Goal: Transaction & Acquisition: Purchase product/service

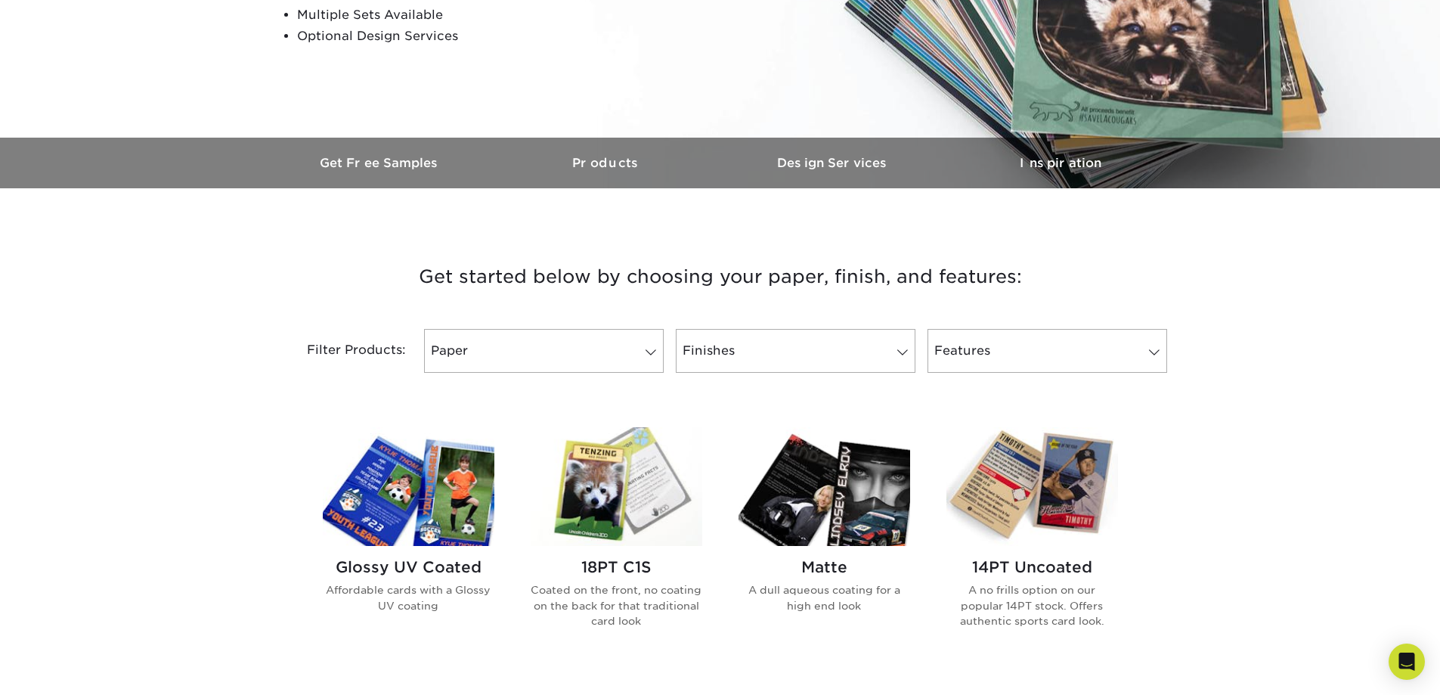
scroll to position [454, 0]
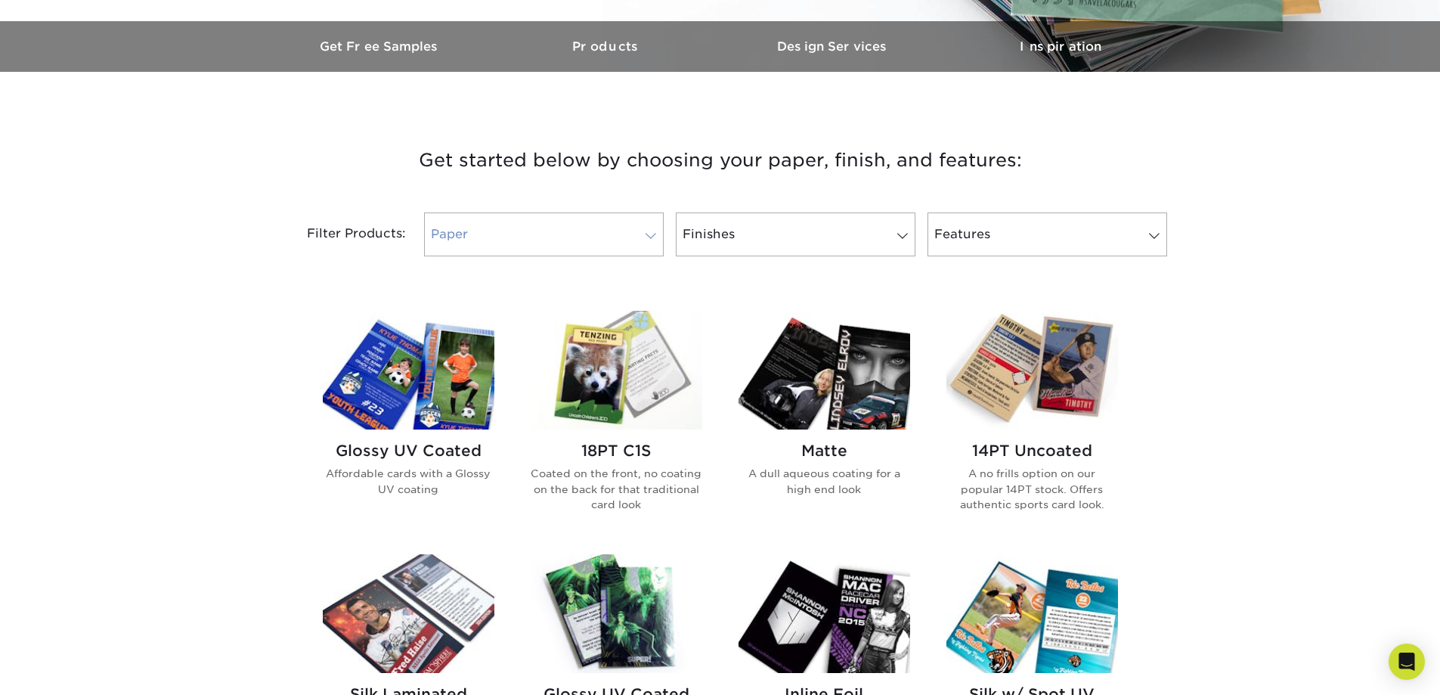
click at [520, 244] on link "Paper" at bounding box center [544, 234] width 240 height 44
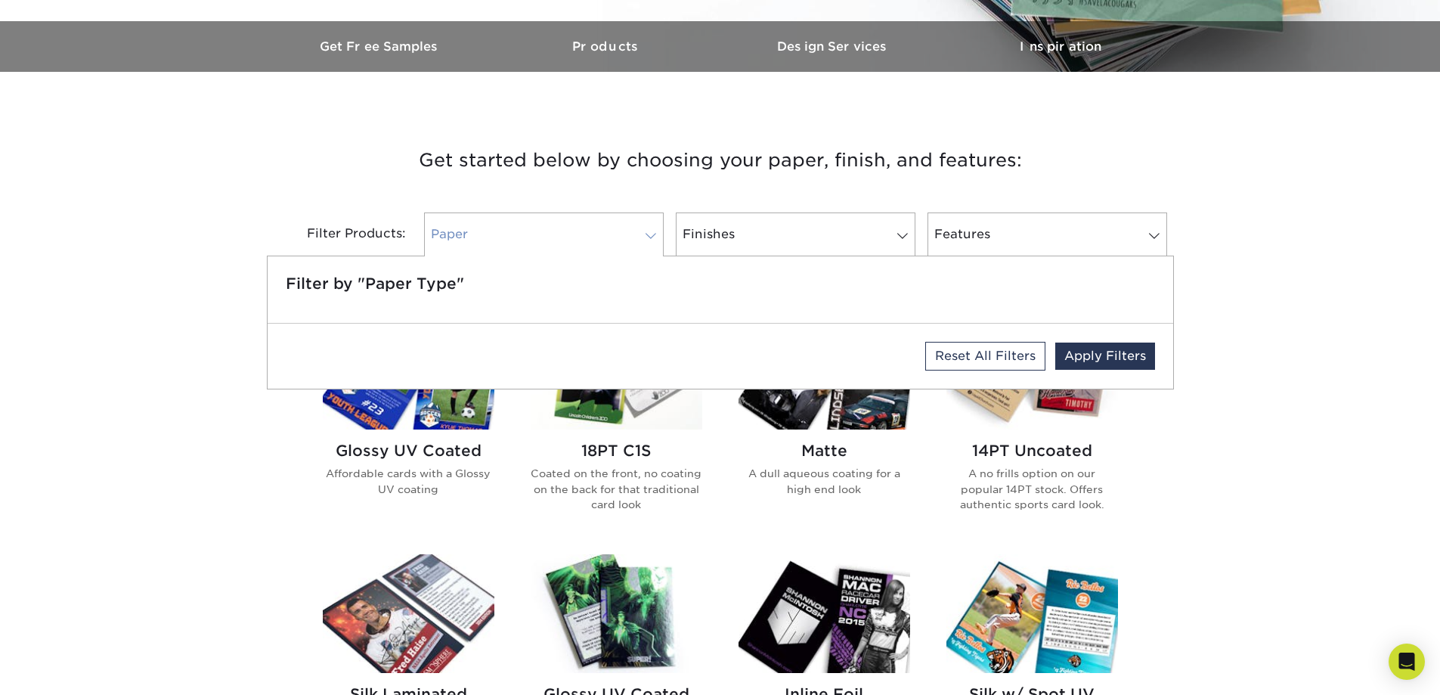
click at [520, 244] on link "Paper" at bounding box center [544, 234] width 240 height 44
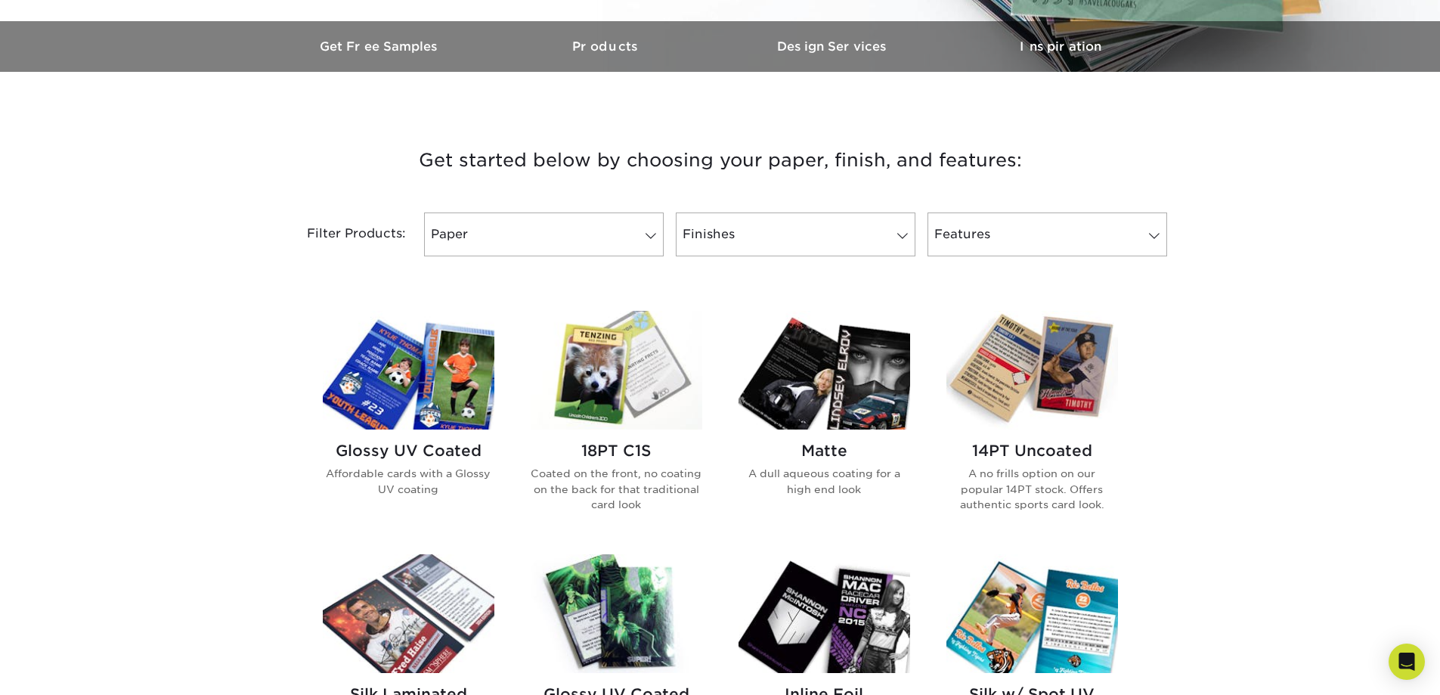
click at [215, 365] on div "Get started below by choosing your paper, finish, and features: Filtered Matche…" at bounding box center [720, 698] width 1440 height 1181
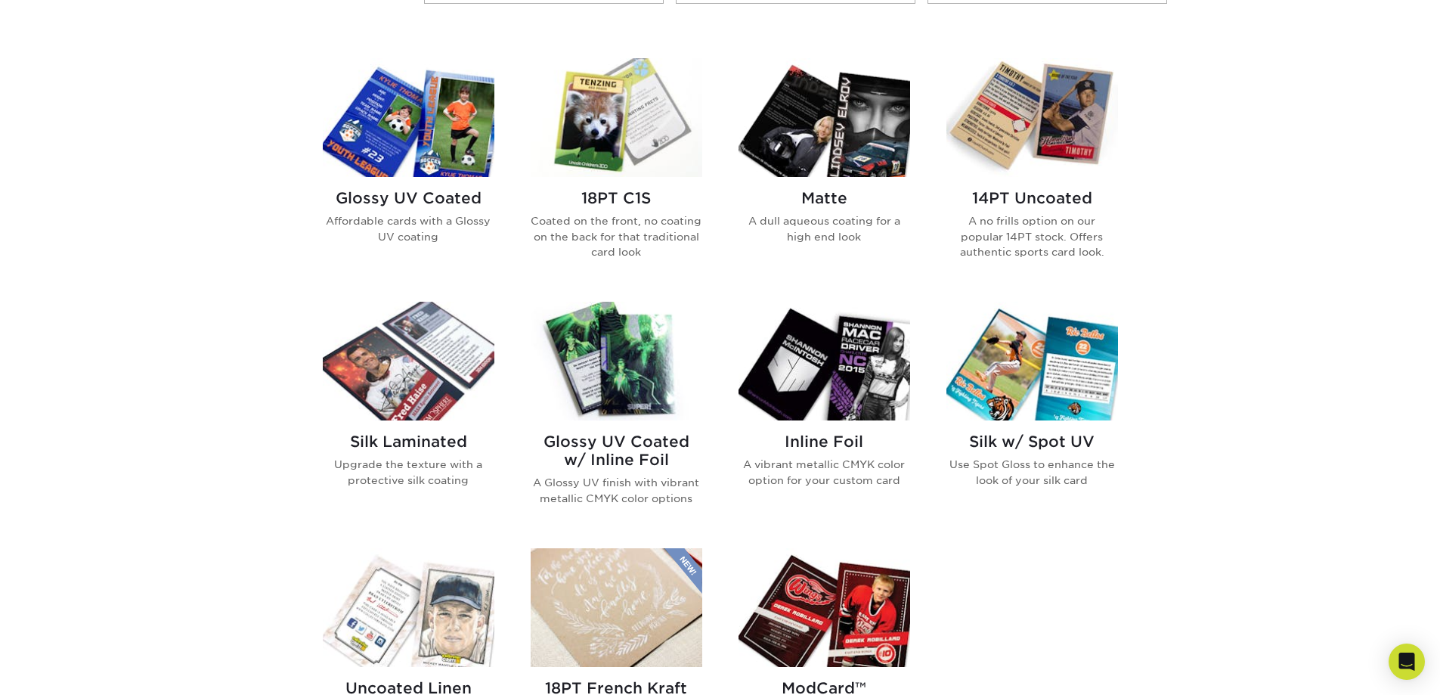
scroll to position [680, 0]
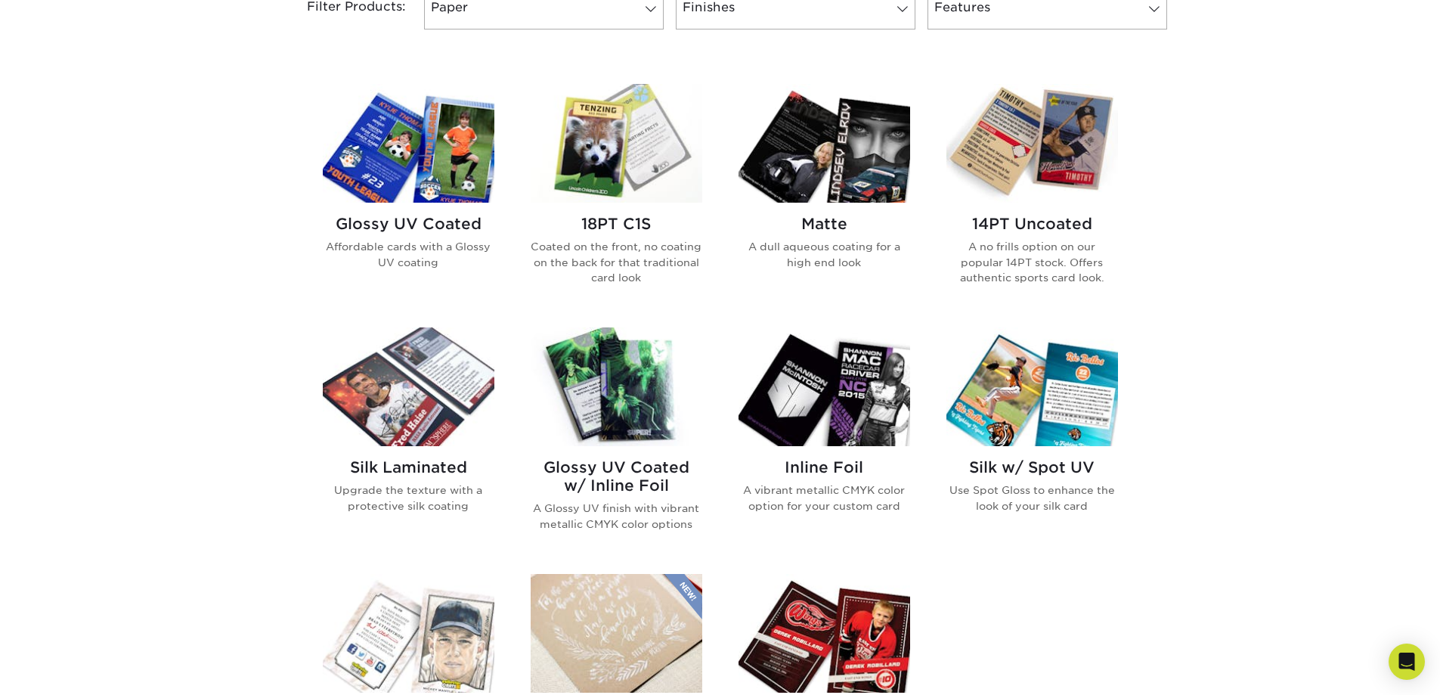
click at [435, 220] on h2 "Glossy UV Coated" at bounding box center [409, 224] width 172 height 18
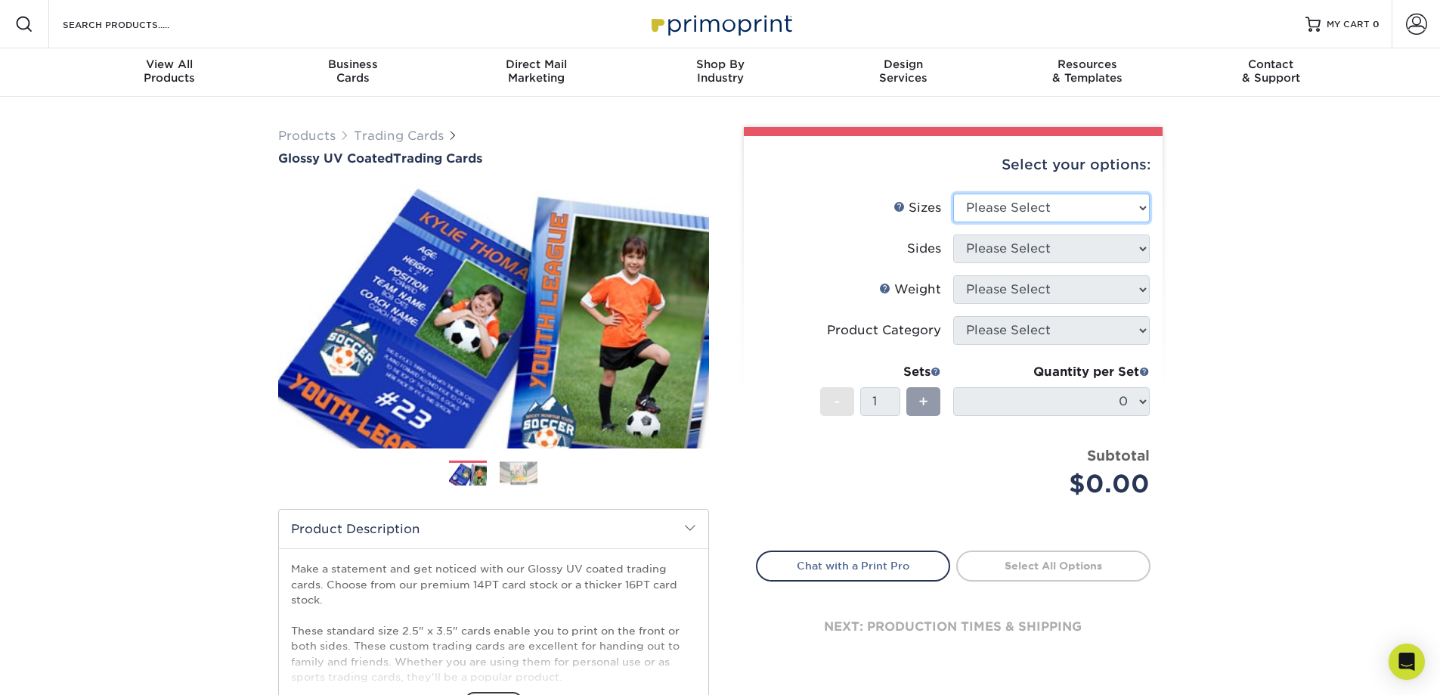
click at [1092, 202] on select "Please Select 2.5" x 3.5"" at bounding box center [1051, 208] width 197 height 29
select select "2.50x3.50"
click at [953, 194] on select "Please Select 2.5" x 3.5"" at bounding box center [1051, 208] width 197 height 29
click at [1071, 246] on select "Please Select Print Both Sides Print Front Only" at bounding box center [1051, 248] width 197 height 29
select select "13abbda7-1d64-4f25-8bb2-c179b224825d"
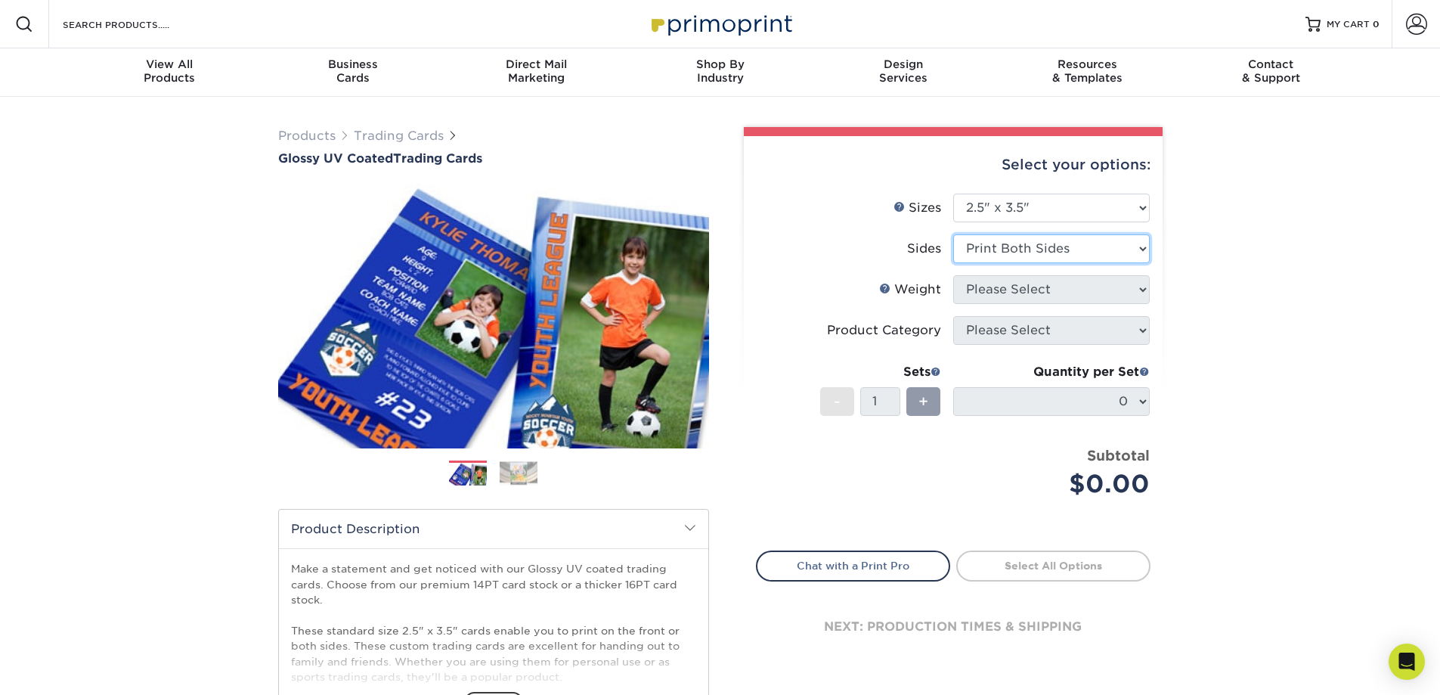
click at [953, 234] on select "Please Select Print Both Sides Print Front Only" at bounding box center [1051, 248] width 197 height 29
click at [1070, 288] on select "Please Select 16PT 14PT 18PT C1S" at bounding box center [1051, 289] width 197 height 29
select select "16PT"
click at [953, 275] on select "Please Select 16PT 14PT 18PT C1S" at bounding box center [1051, 289] width 197 height 29
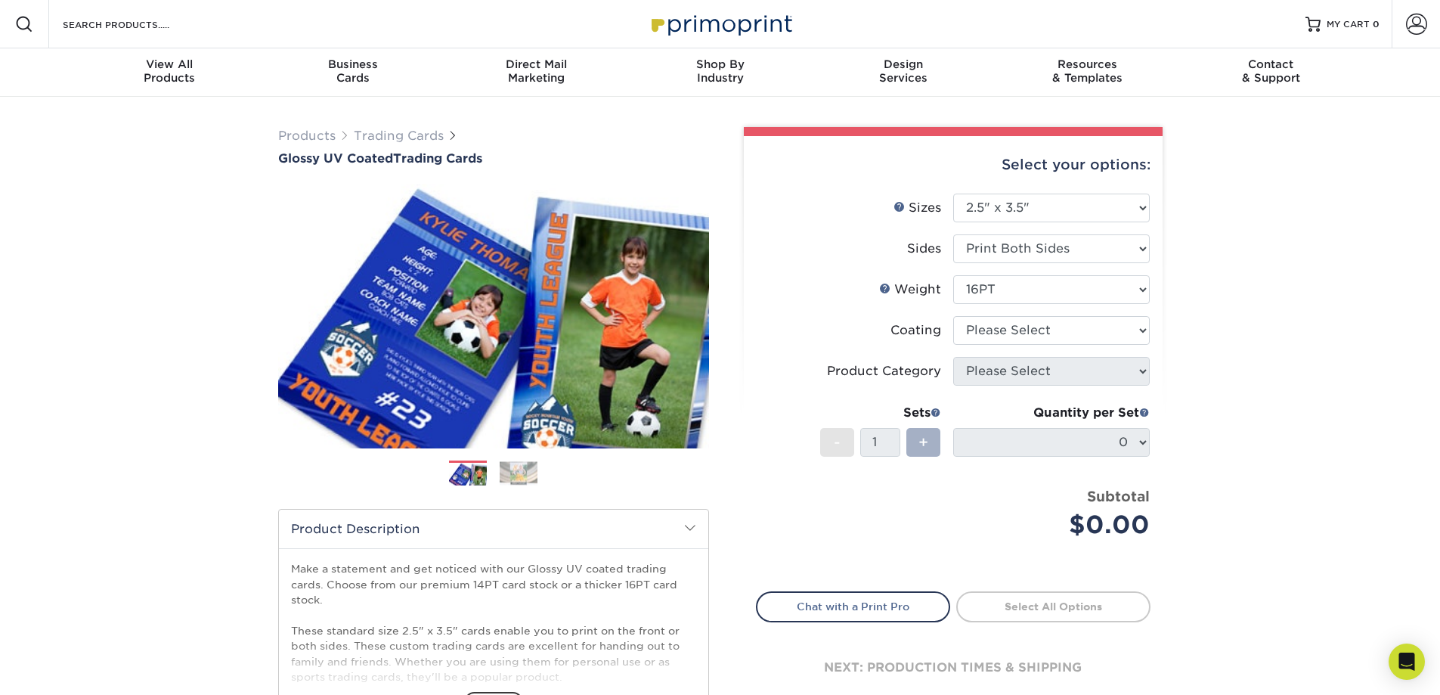
click at [927, 438] on span "+" at bounding box center [923, 442] width 10 height 23
click at [1123, 330] on select at bounding box center [1051, 330] width 197 height 29
select select "1e8116af-acfc-44b1-83dc-8181aa338834"
click at [953, 316] on select at bounding box center [1051, 330] width 197 height 29
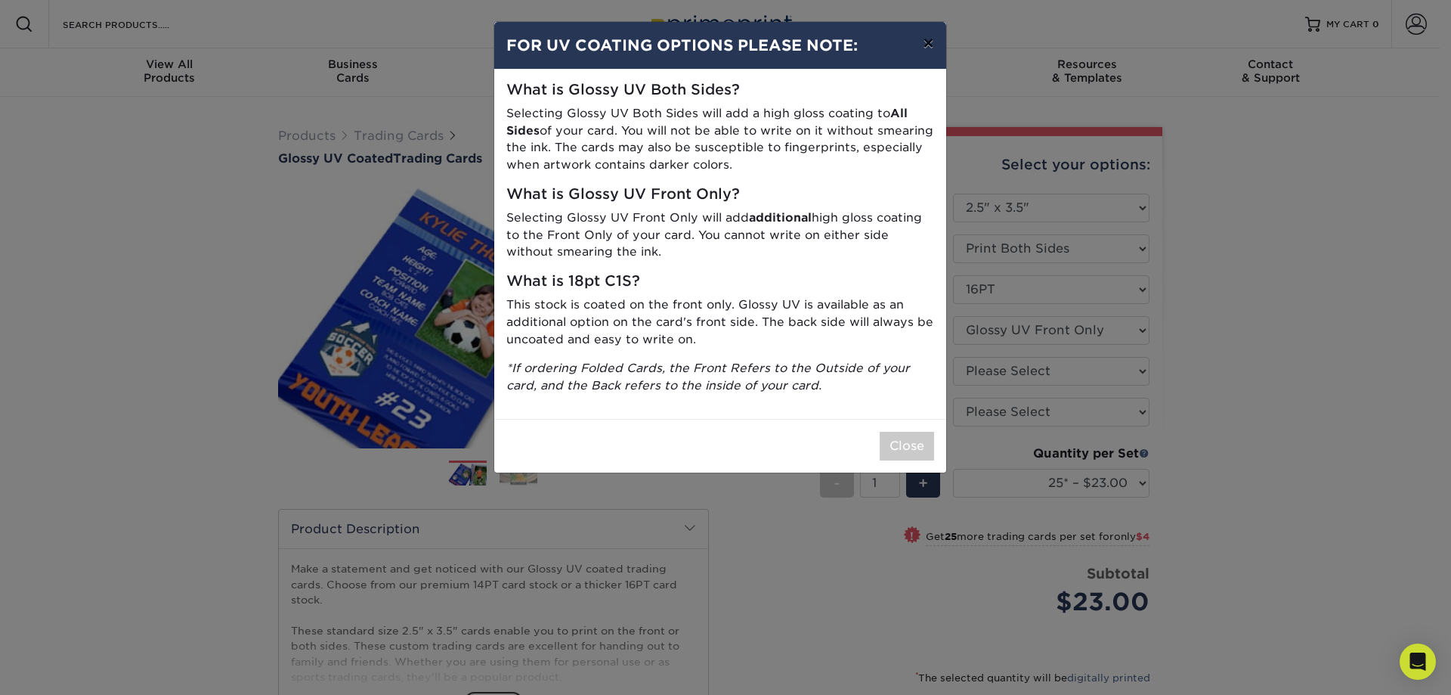
click at [928, 42] on button "×" at bounding box center [928, 43] width 35 height 42
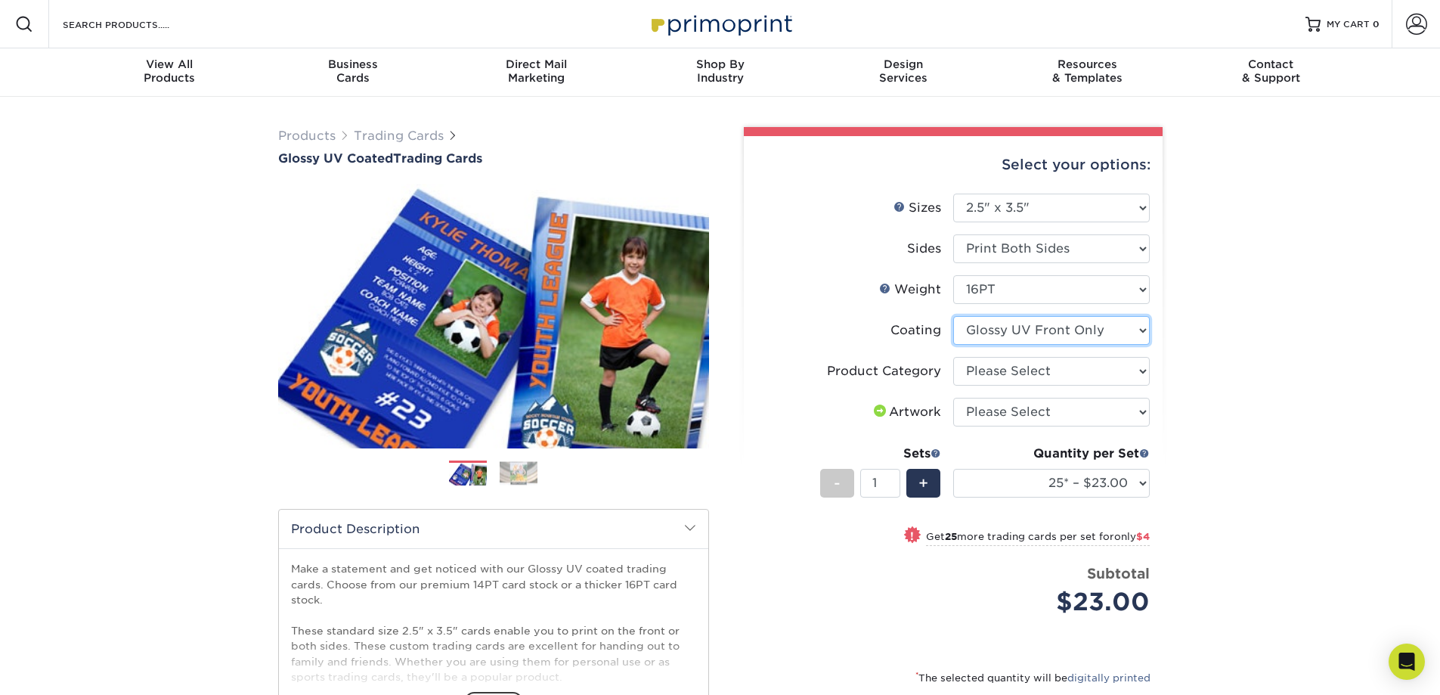
click at [1102, 332] on select at bounding box center [1051, 330] width 197 height 29
click at [1101, 332] on select at bounding box center [1051, 330] width 197 height 29
click at [1080, 299] on select "Please Select 16PT 14PT 18PT C1S" at bounding box center [1051, 289] width 197 height 29
select select "18PTC1S"
click at [953, 275] on select "Please Select 16PT 14PT 18PT C1S" at bounding box center [1051, 289] width 197 height 29
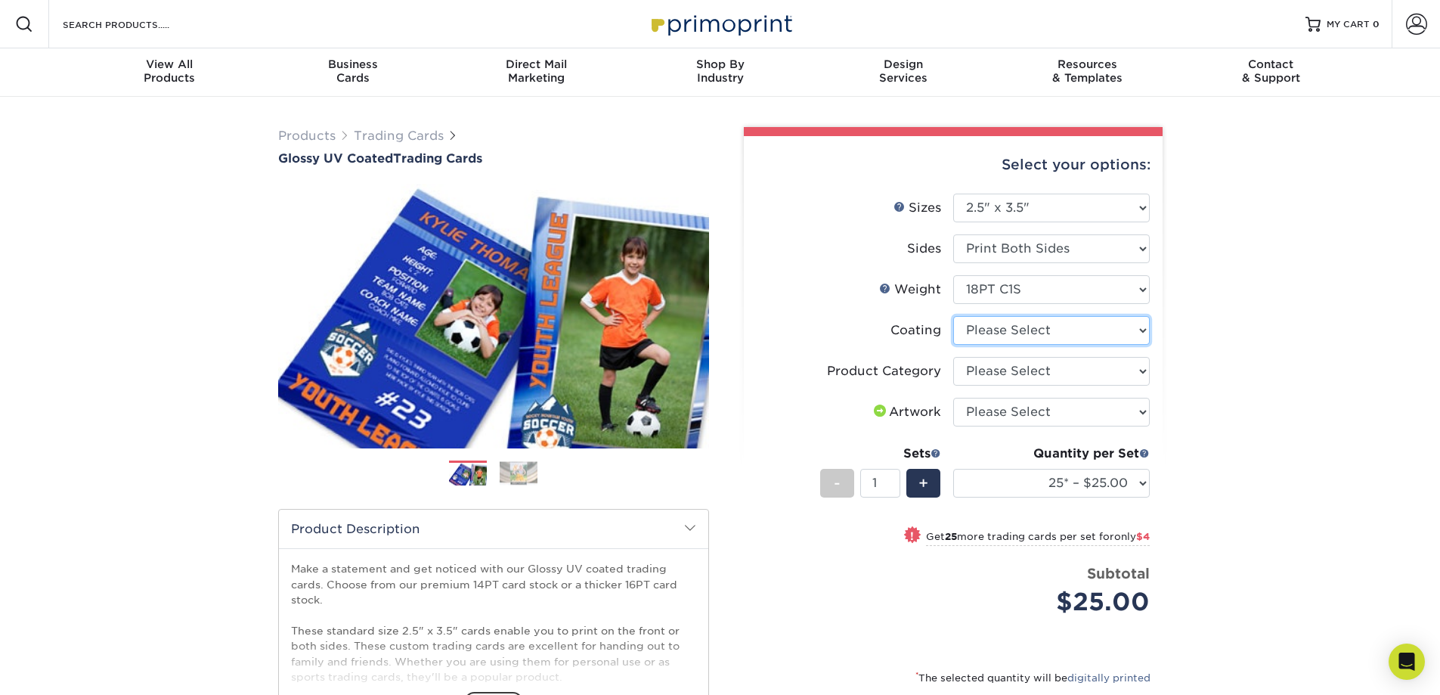
click at [1111, 331] on select at bounding box center [1051, 330] width 197 height 29
select select "1e8116af-acfc-44b1-83dc-8181aa338834"
click at [953, 316] on select at bounding box center [1051, 330] width 197 height 29
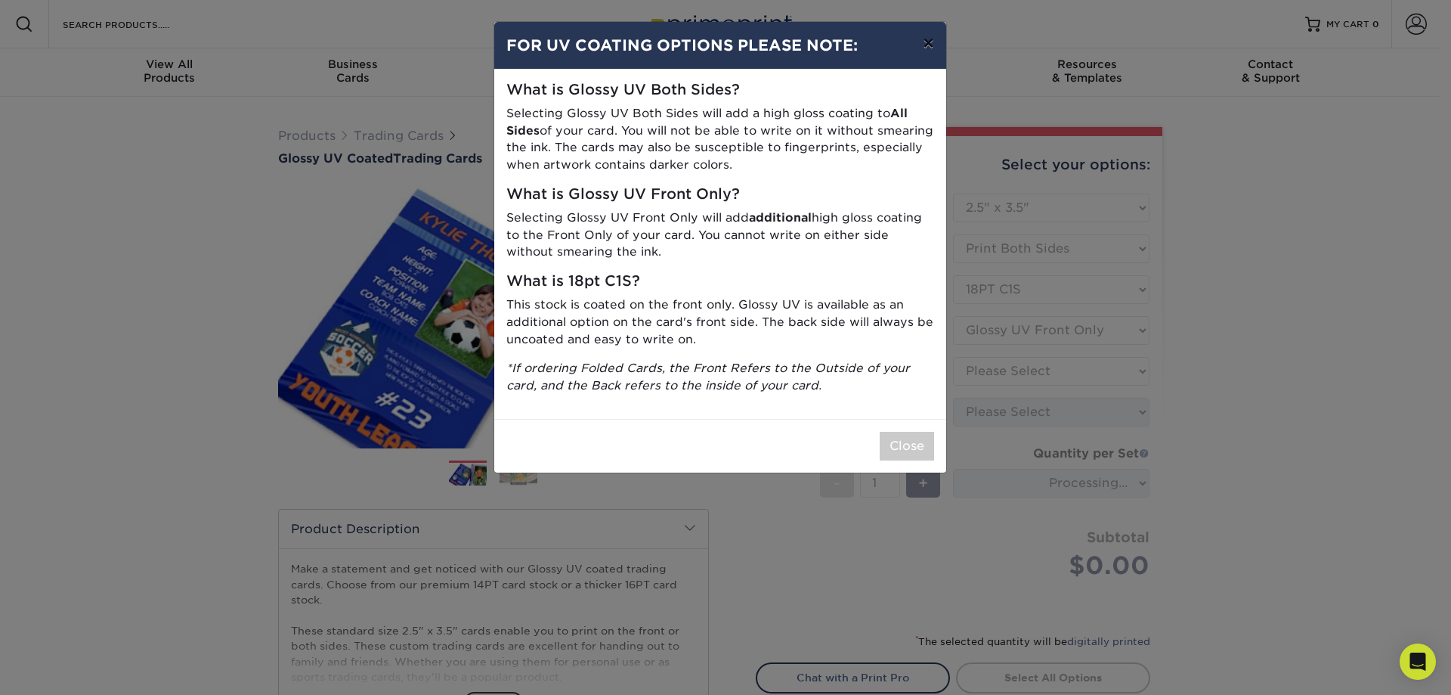
click at [929, 40] on button "×" at bounding box center [928, 43] width 35 height 42
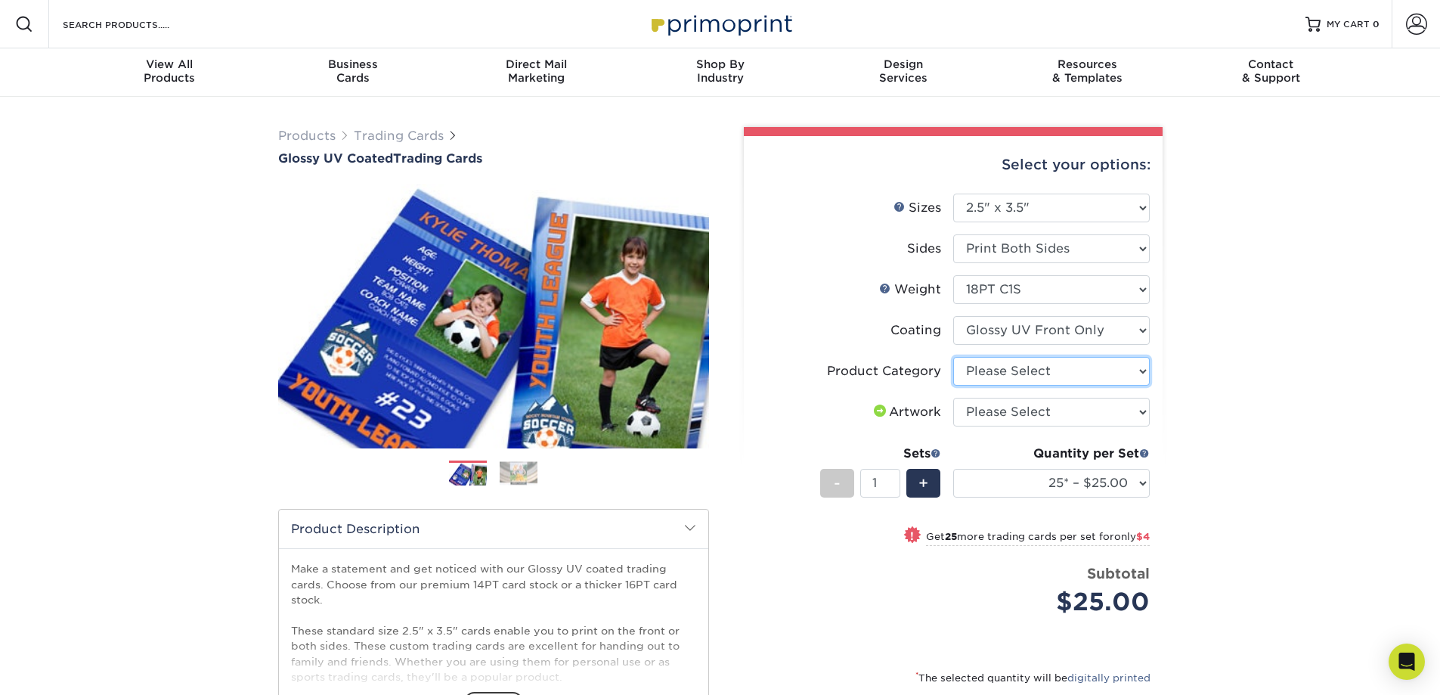
click at [1102, 369] on select "Please Select Trading Cards" at bounding box center [1051, 371] width 197 height 29
click at [1101, 369] on select "Please Select Trading Cards" at bounding box center [1051, 371] width 197 height 29
click at [1089, 415] on select "Please Select I will upload files I need a design - $100" at bounding box center [1051, 412] width 197 height 29
select select "upload"
click at [953, 398] on select "Please Select I will upload files I need a design - $100" at bounding box center [1051, 412] width 197 height 29
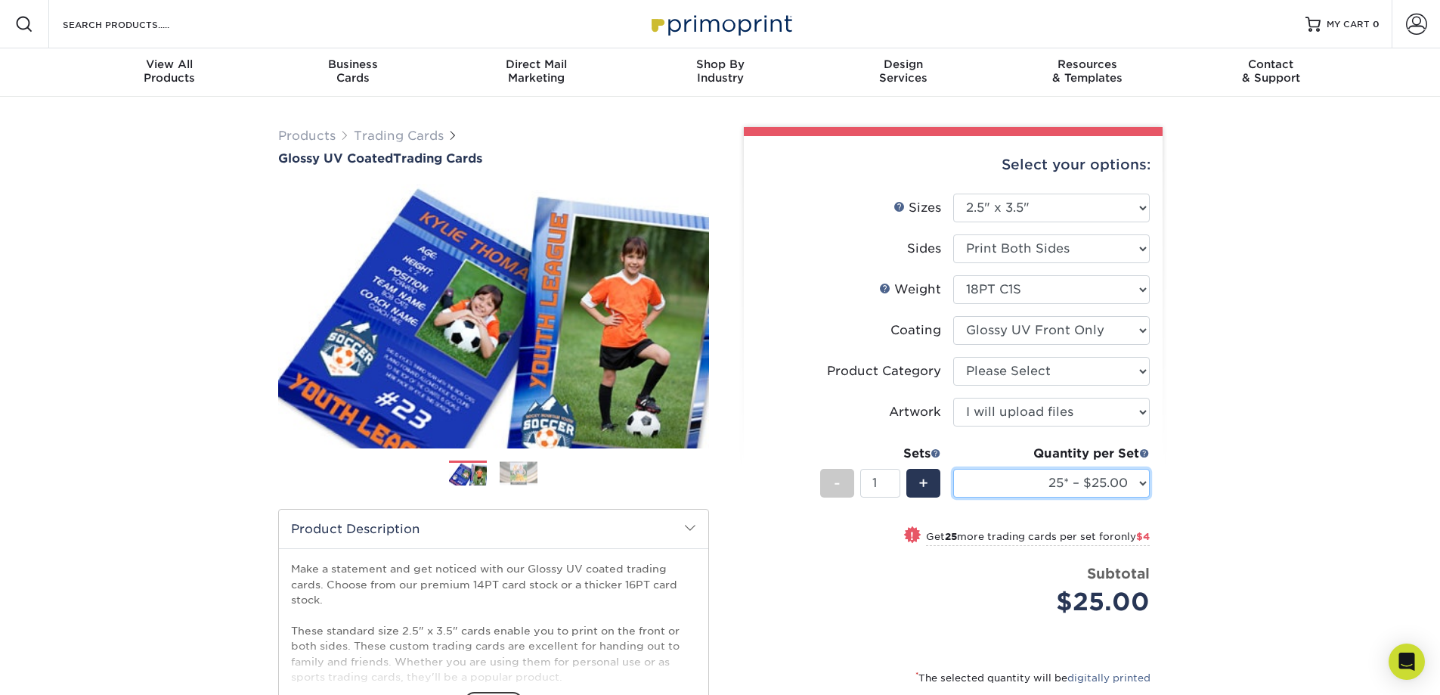
click at [1107, 480] on select "25* – $25.00 50* – $29.00 75* – $37.00 100* – $41.00 250* – $48.00 500 – $58.00…" at bounding box center [1051, 483] width 197 height 29
select select "5000 – $212.00"
click at [953, 469] on select "25* – $25.00 50* – $29.00 75* – $37.00 100* – $41.00 250* – $48.00 500 – $58.00…" at bounding box center [1051, 483] width 197 height 29
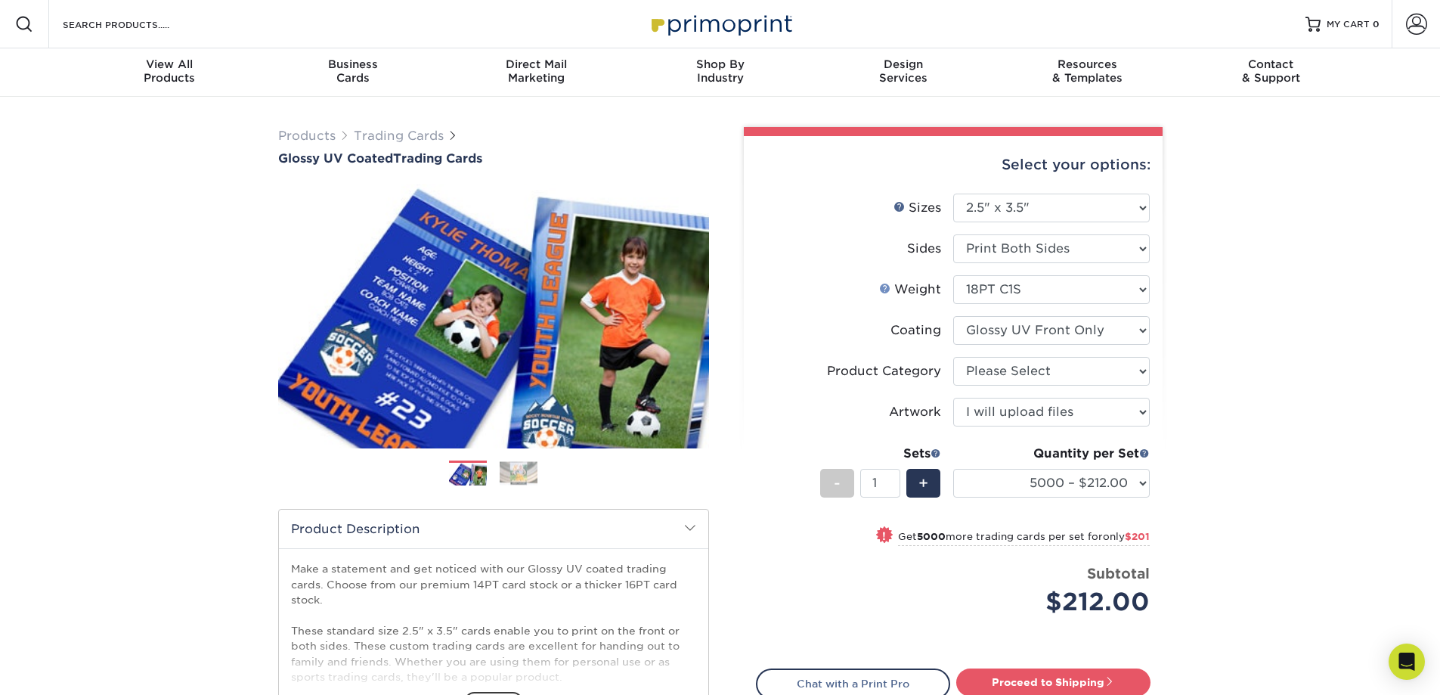
click at [885, 289] on link "Weight Help" at bounding box center [885, 288] width 12 height 12
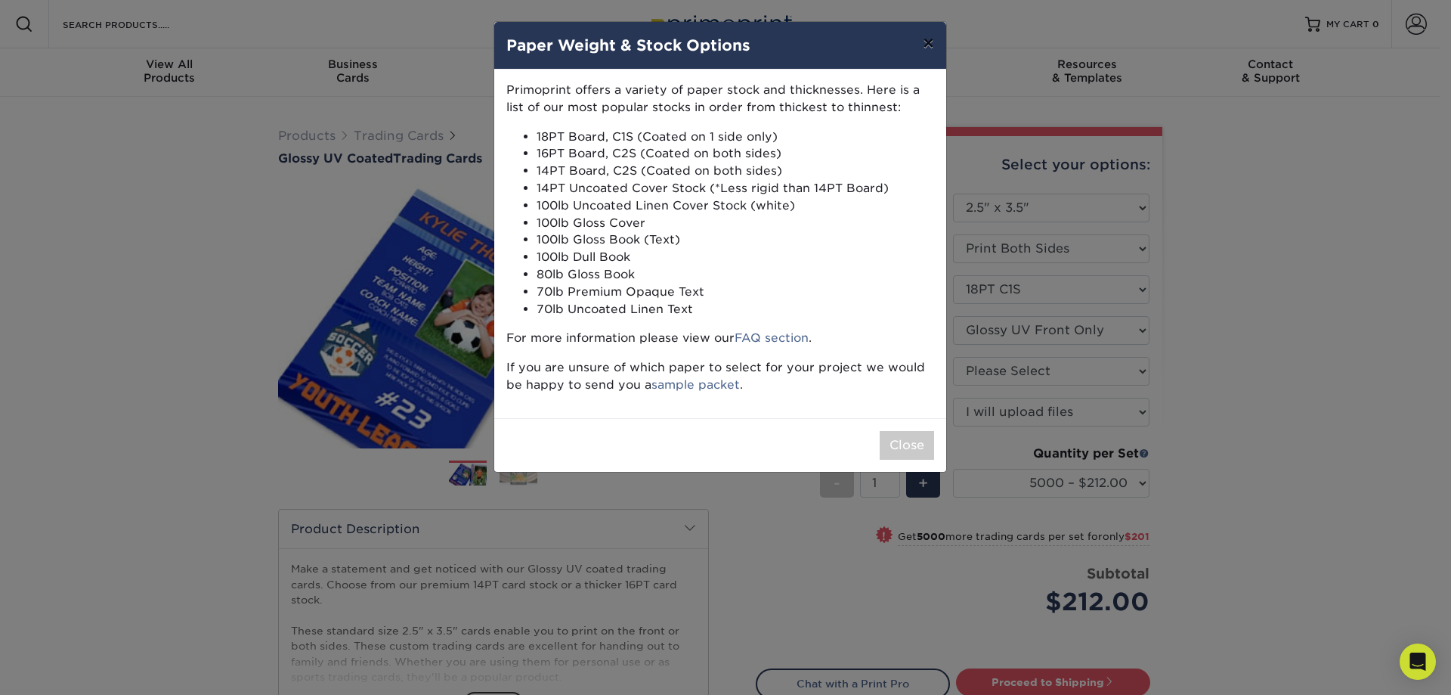
click at [927, 43] on button "×" at bounding box center [928, 43] width 35 height 42
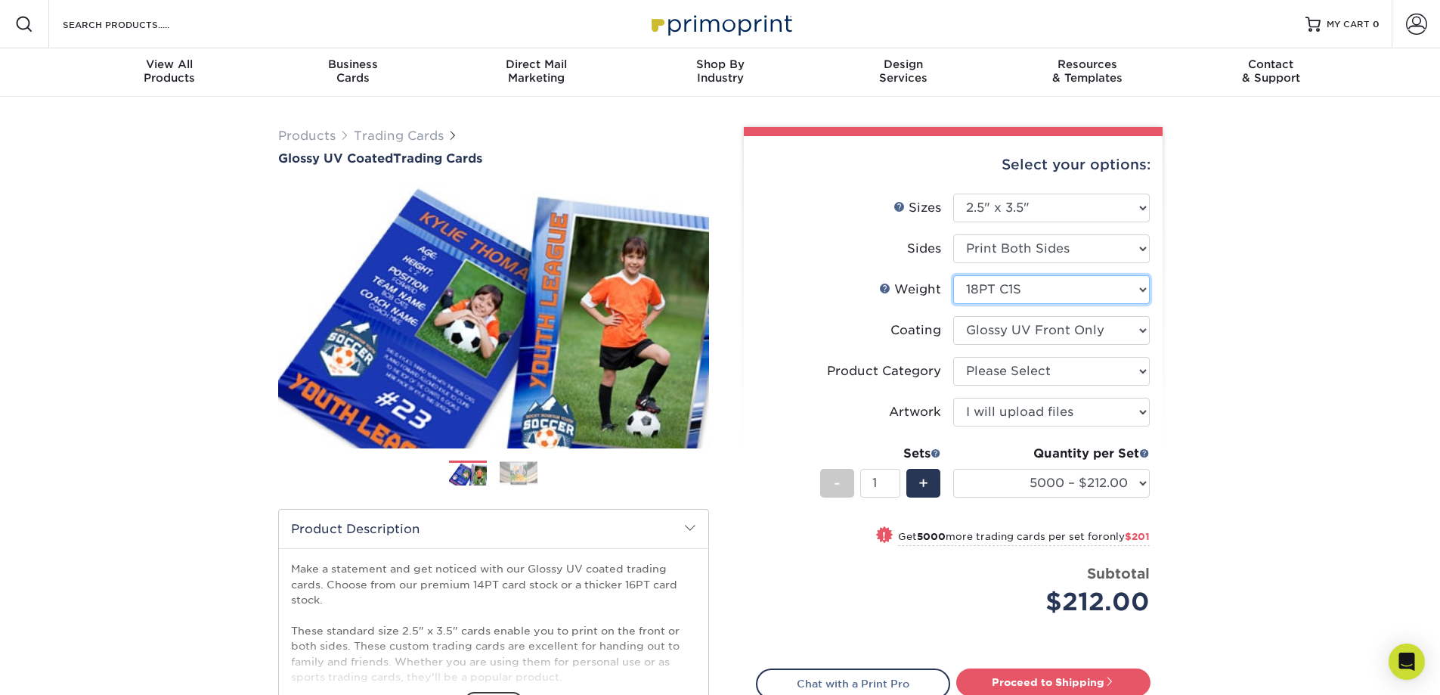
click at [1092, 288] on select "Please Select 16PT 14PT 18PT C1S" at bounding box center [1051, 289] width 197 height 29
select select "16PT"
click at [953, 275] on select "Please Select 16PT 14PT 18PT C1S" at bounding box center [1051, 289] width 197 height 29
select select
select select "-1"
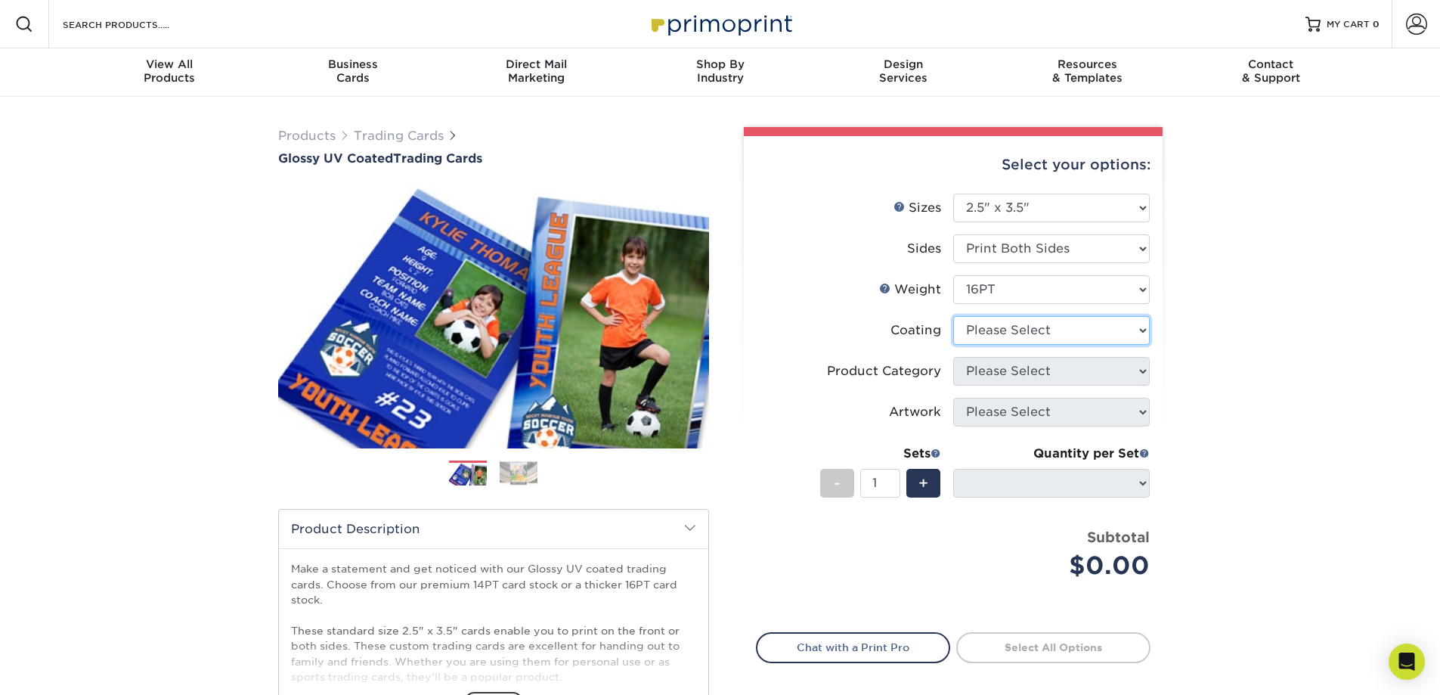
click at [1060, 331] on select at bounding box center [1051, 330] width 197 height 29
select select "ae367451-b2b8-45df-a344-0f05b6a12993"
click at [953, 316] on select at bounding box center [1051, 330] width 197 height 29
select select "-1"
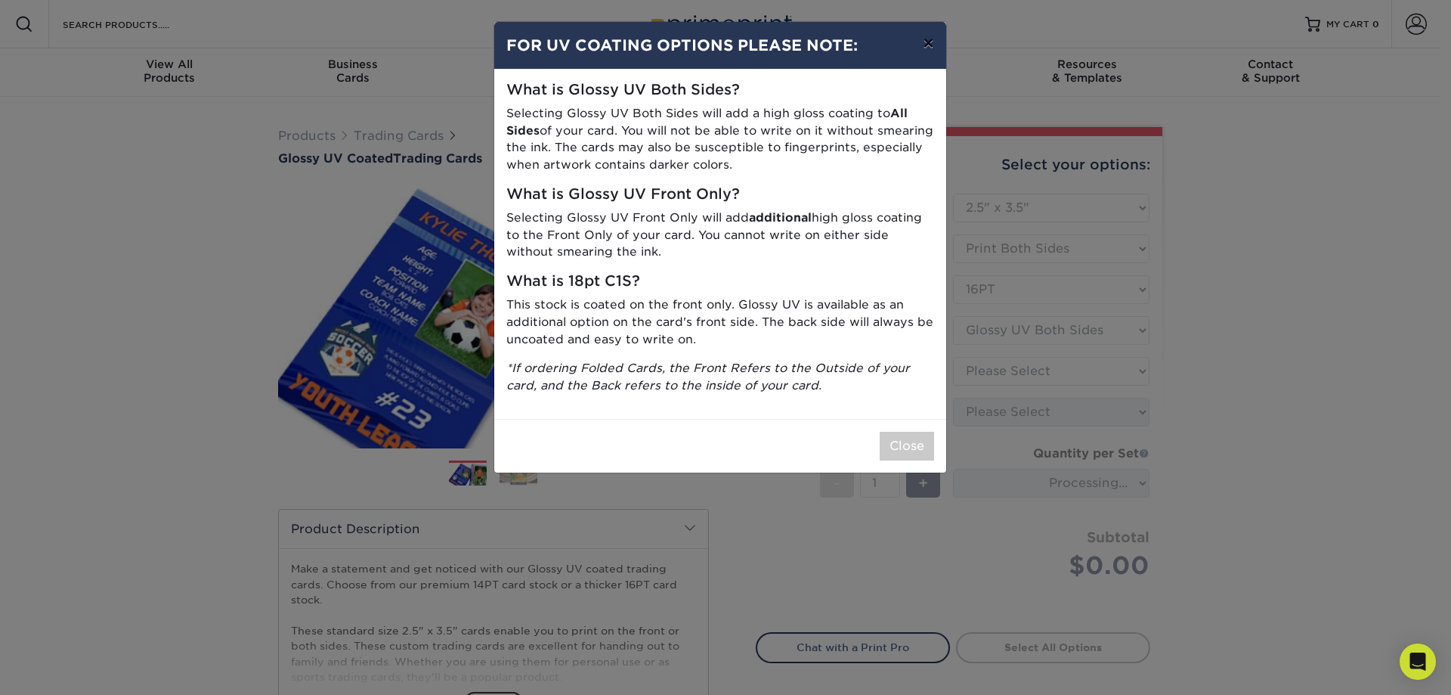
click at [931, 38] on button "×" at bounding box center [928, 43] width 35 height 42
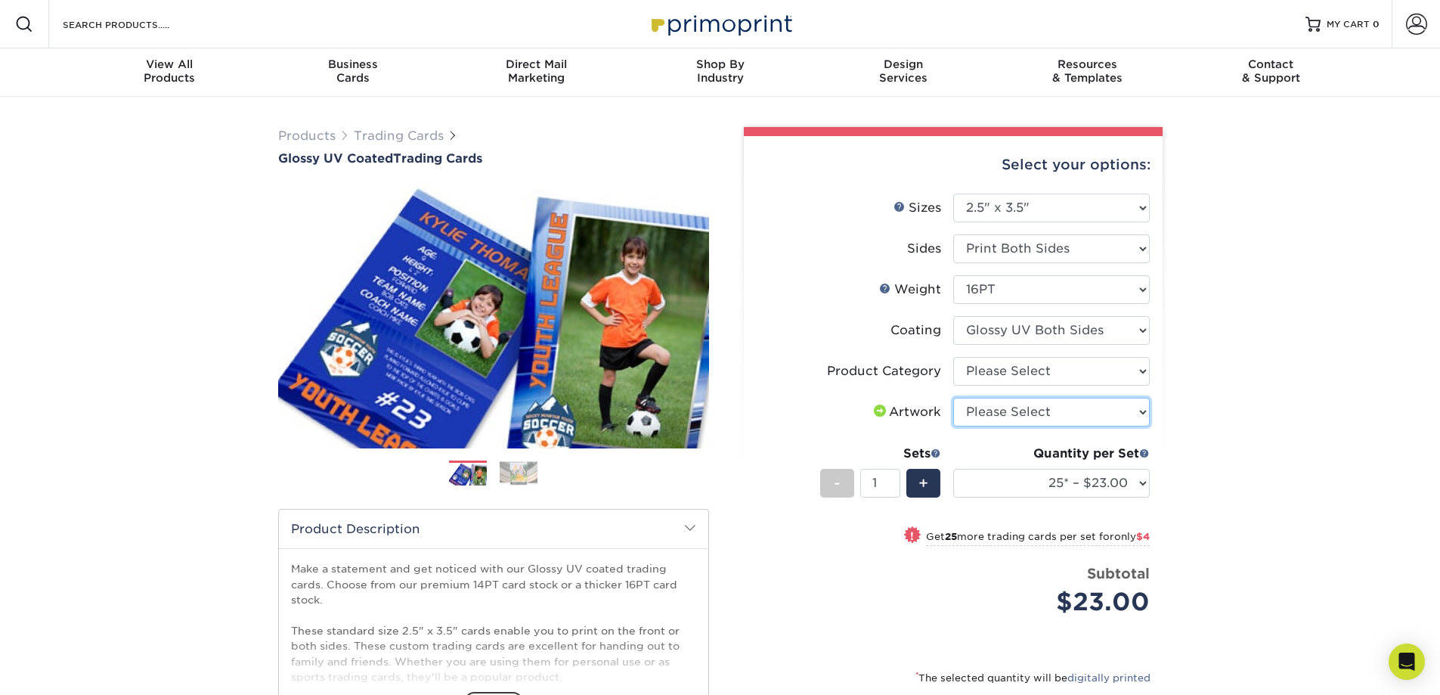
click at [1087, 404] on select "Please Select I will upload files I need a design - $100" at bounding box center [1051, 412] width 197 height 29
select select "upload"
click at [953, 398] on select "Please Select I will upload files I need a design - $100" at bounding box center [1051, 412] width 197 height 29
click at [1135, 485] on select "25* – $23.00 50* – $27.00 75* – $33.00 100* – $37.00 250* – $47.00 500 – $58.00…" at bounding box center [1051, 483] width 197 height 29
select select "5000 – $192.00"
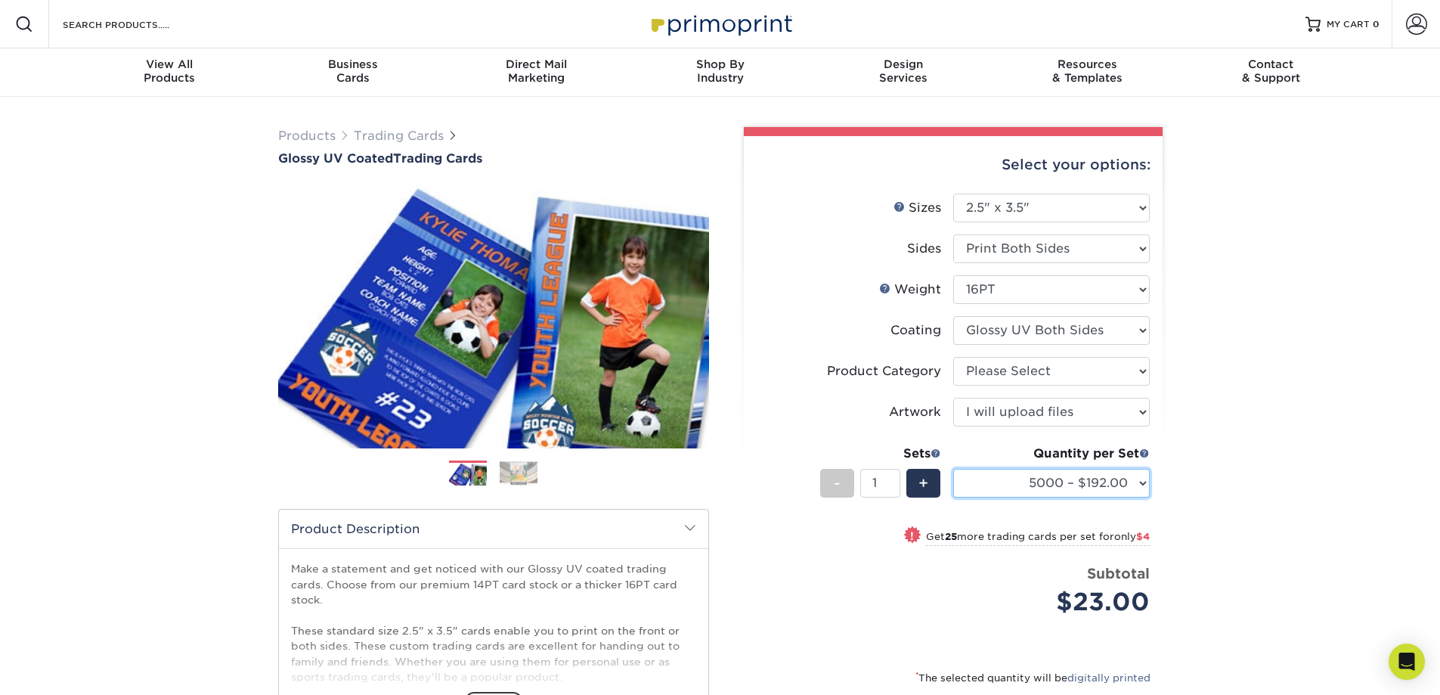
click at [953, 469] on select "25* – $23.00 50* – $27.00 75* – $33.00 100* – $37.00 250* – $47.00 500 – $58.00…" at bounding box center [1051, 483] width 197 height 29
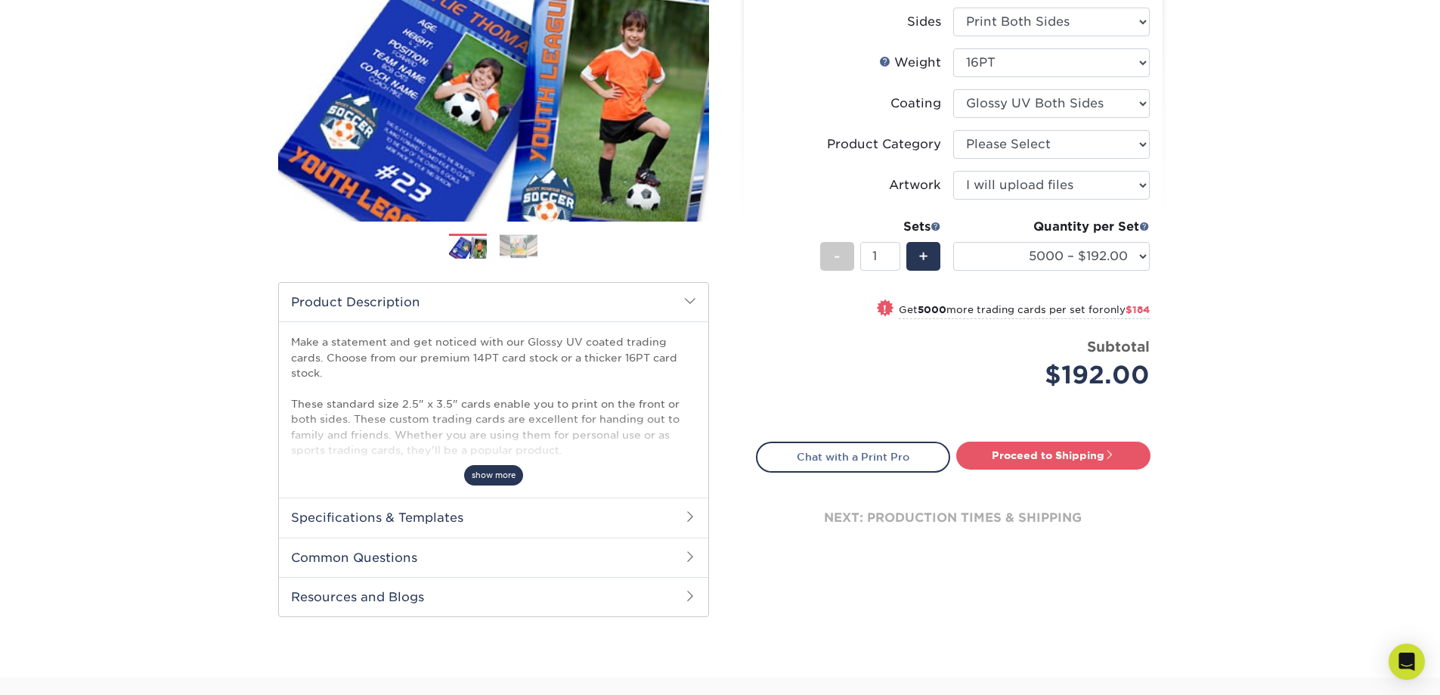
click at [481, 483] on span "show more" at bounding box center [493, 475] width 59 height 20
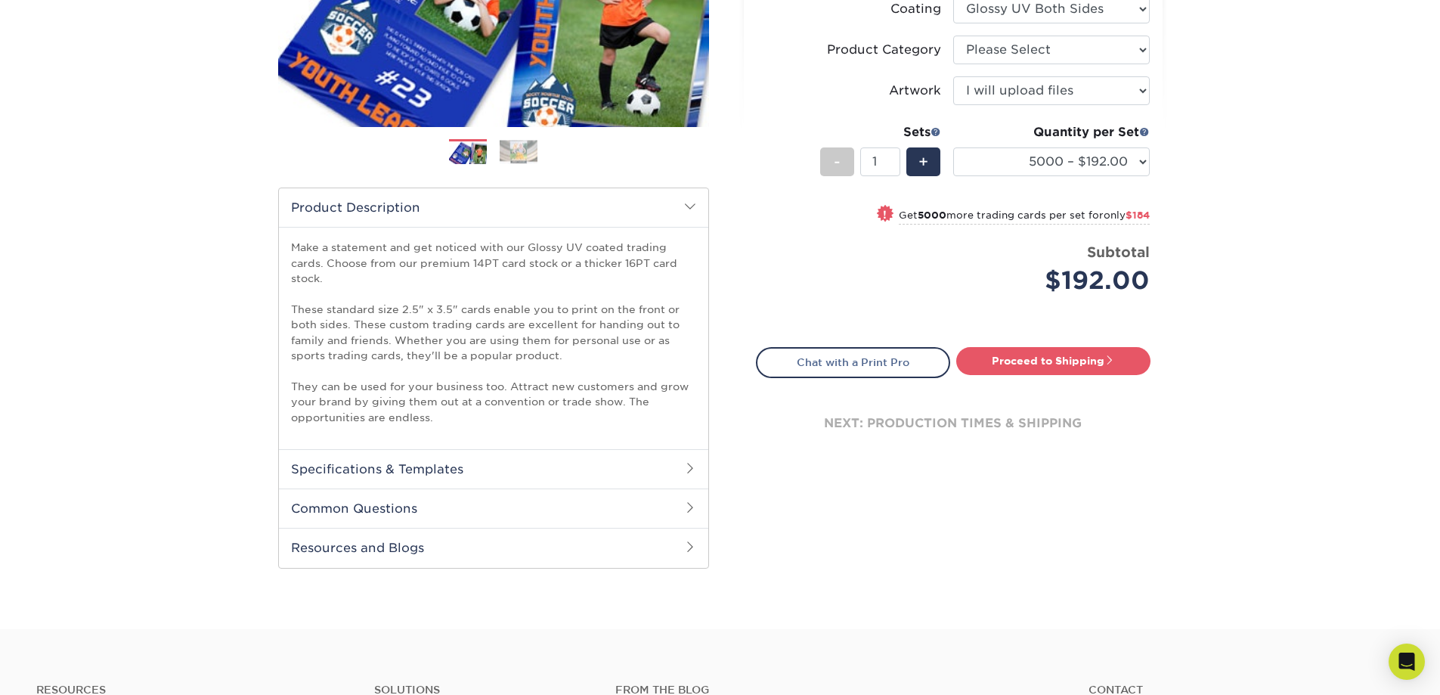
scroll to position [454, 0]
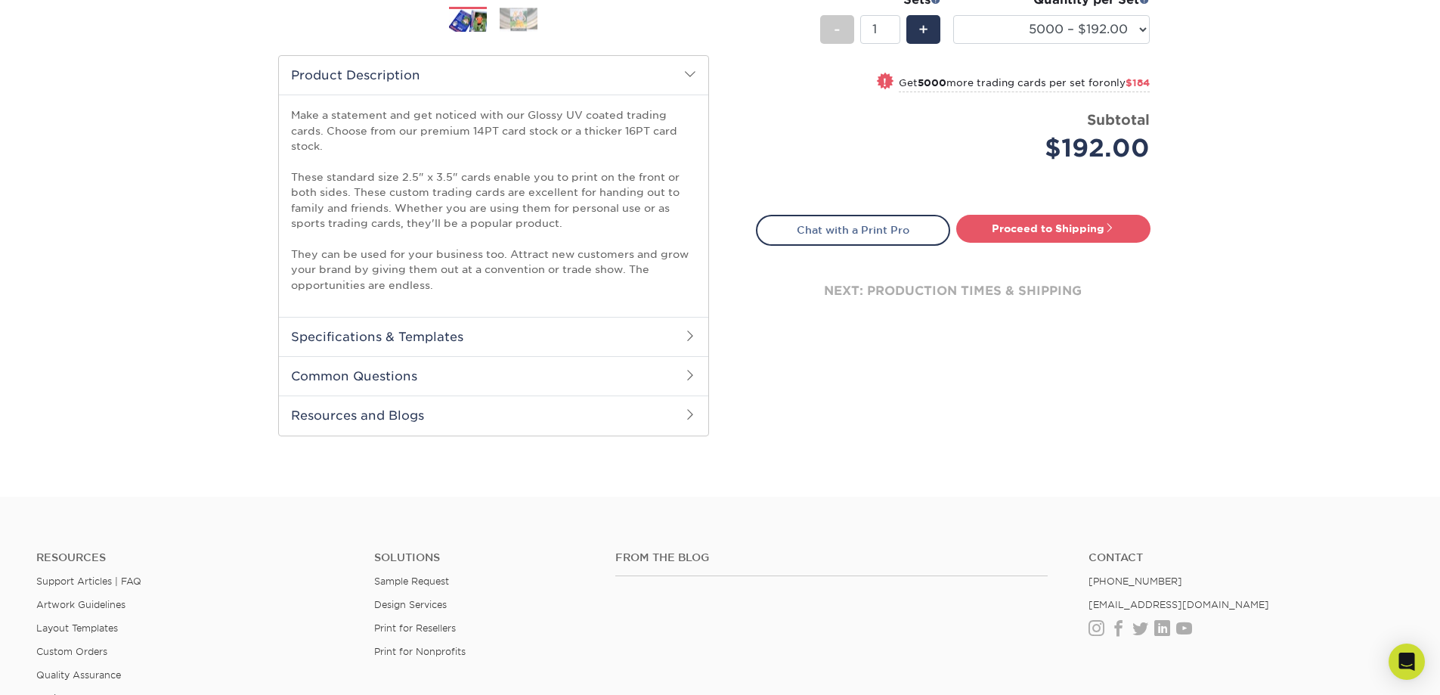
click at [404, 336] on h2 "Specifications & Templates" at bounding box center [493, 336] width 429 height 39
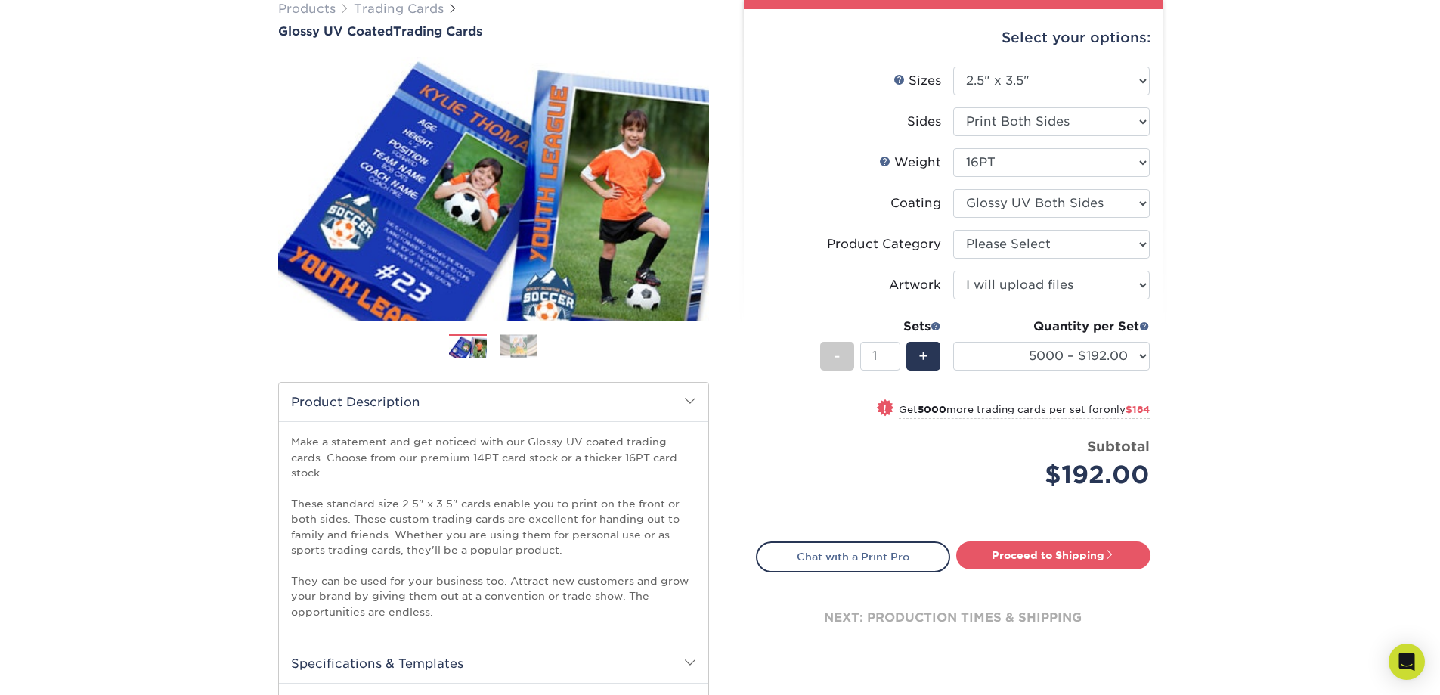
scroll to position [120, 0]
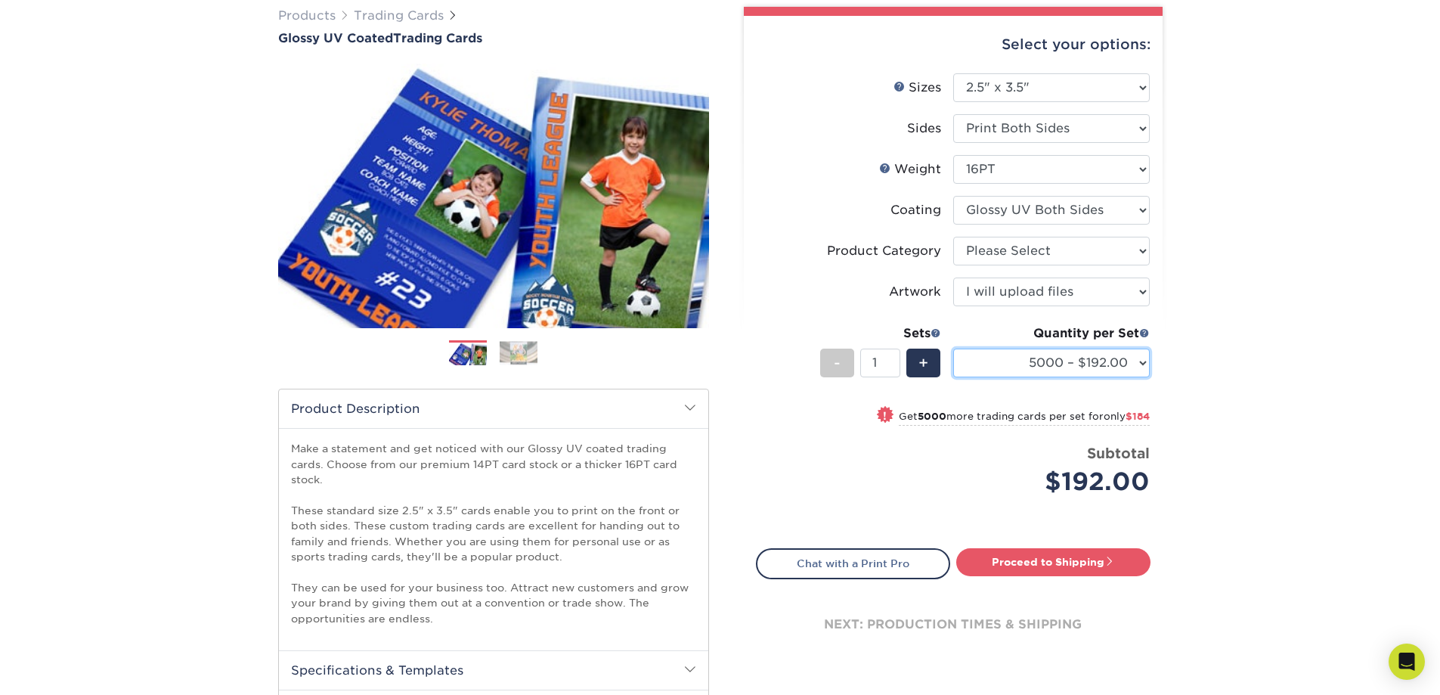
click at [1092, 366] on select "25* – $23.00 50* – $27.00 75* – $33.00 100* – $37.00 250* – $47.00 500 – $58.00…" at bounding box center [1051, 362] width 197 height 29
